Goal: Information Seeking & Learning: Find specific fact

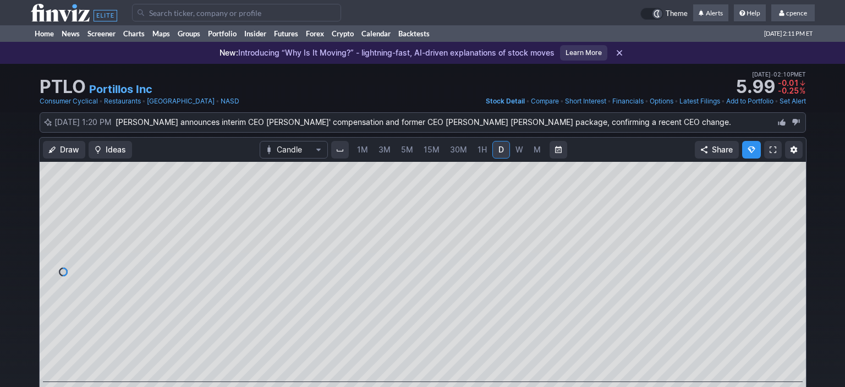
click at [72, 8] on icon at bounding box center [74, 13] width 86 height 18
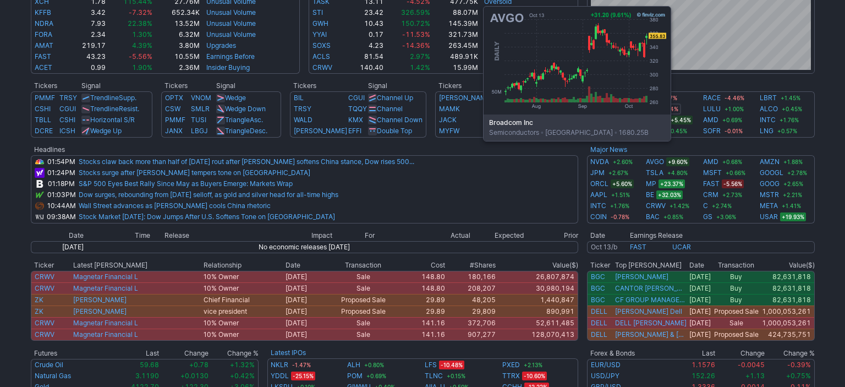
scroll to position [368, 0]
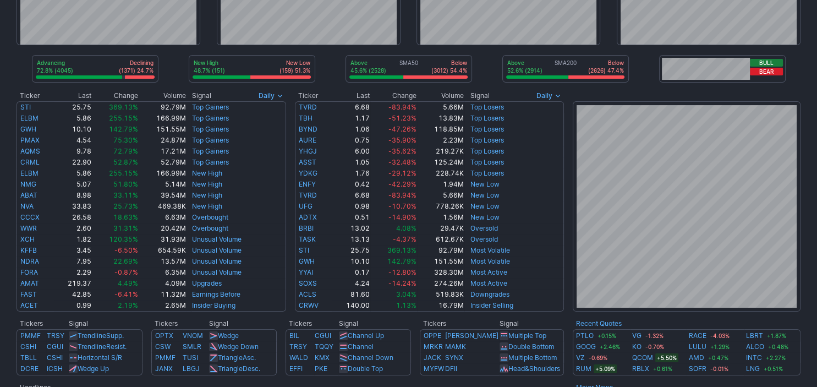
scroll to position [498, 0]
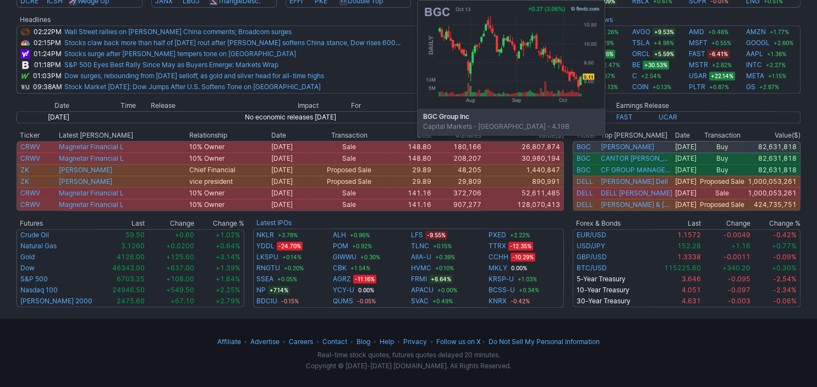
type input "asp iso"
click at [582, 148] on link "BGC" at bounding box center [584, 147] width 14 height 8
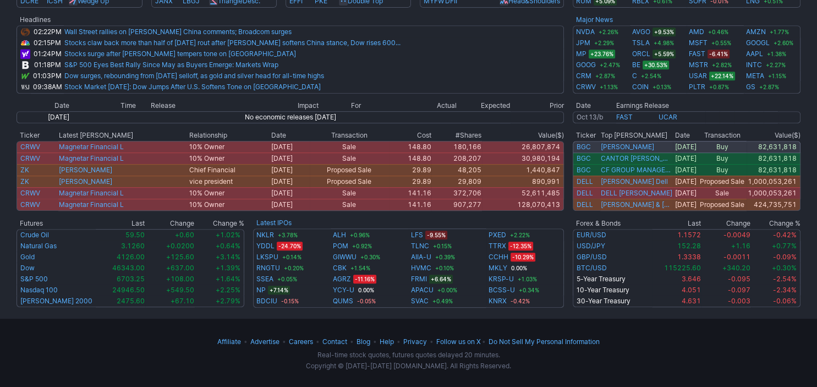
click at [582, 148] on link "BGC" at bounding box center [584, 147] width 14 height 8
